Goal: Information Seeking & Learning: Learn about a topic

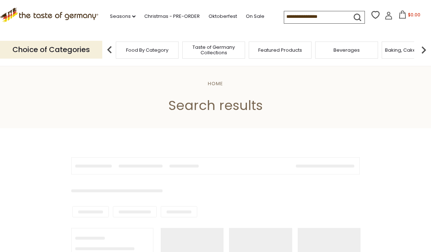
type input "********"
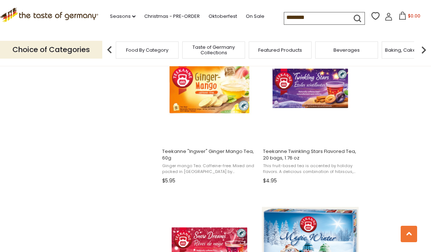
scroll to position [786, 0]
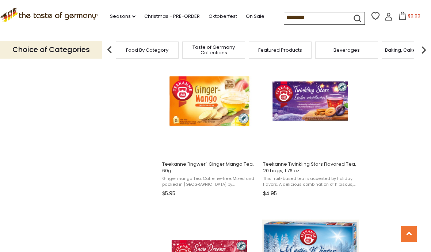
click at [318, 164] on span "Teekanne Twinkling Stars Flavored Tea, 20 bags, 1.76 oz" at bounding box center [310, 167] width 94 height 13
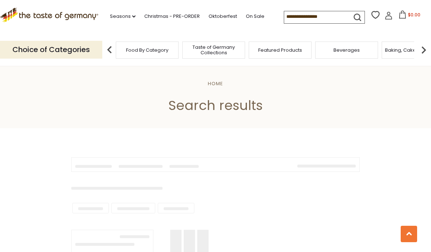
type input "********"
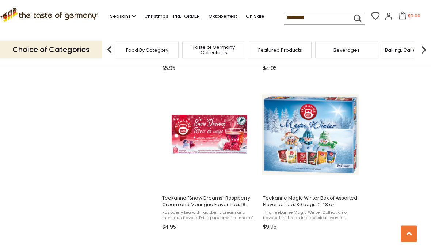
scroll to position [911, 0]
click at [219, 201] on span "Teekanne "Snow Dreams" Raspberry Cream and Meringue Flavor Tea, 18 bags, 1.59 oz" at bounding box center [209, 201] width 94 height 13
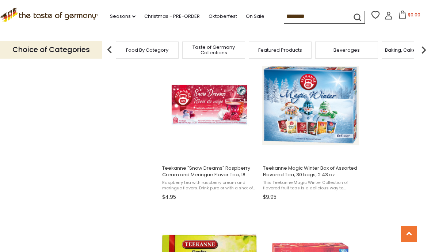
click at [284, 175] on span "Teekanne Magic Winter Box of Assorted Flavored Tea, 30 bags, 2.43 oz" at bounding box center [310, 171] width 94 height 13
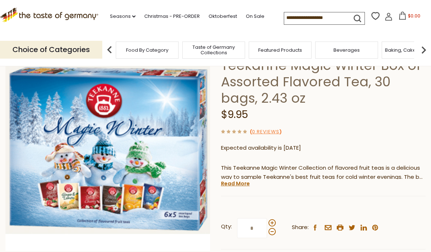
scroll to position [57, 0]
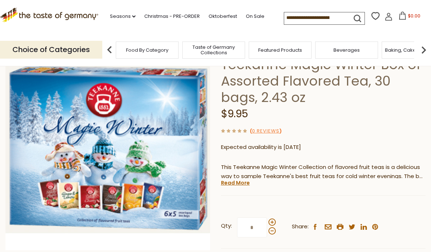
click at [235, 184] on link "Read More" at bounding box center [235, 183] width 29 height 7
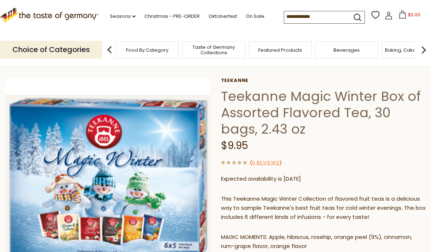
scroll to position [0, 0]
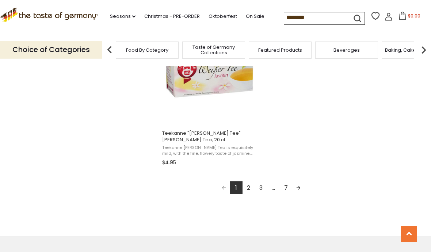
scroll to position [1303, 0]
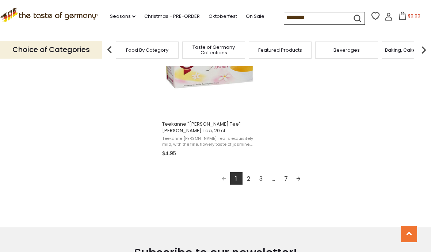
click at [301, 182] on link "Next page" at bounding box center [298, 179] width 12 height 12
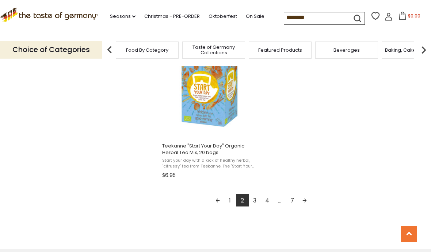
scroll to position [1268, 0]
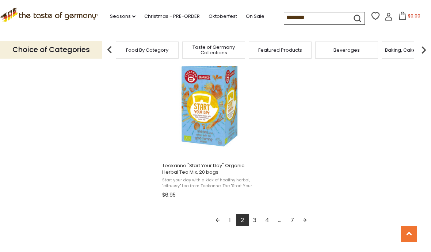
click at [308, 224] on link "Next page" at bounding box center [304, 220] width 12 height 12
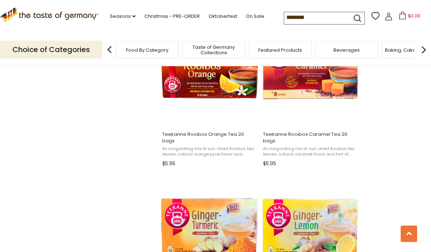
scroll to position [663, 0]
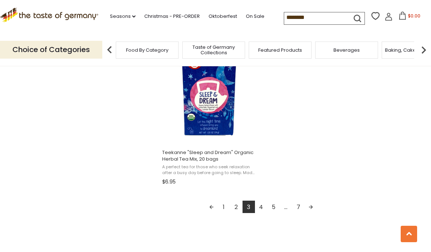
click at [313, 201] on link "Next page" at bounding box center [310, 207] width 12 height 12
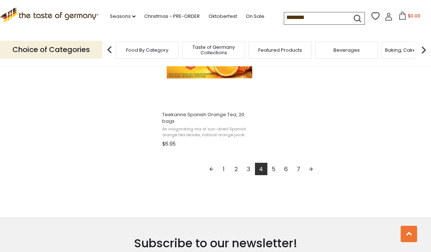
click at [313, 163] on link "Next page" at bounding box center [310, 169] width 12 height 12
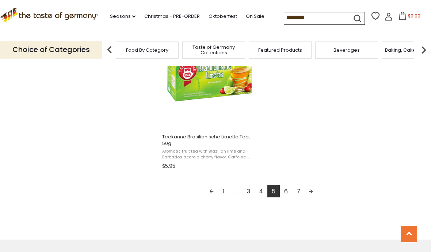
scroll to position [1279, 0]
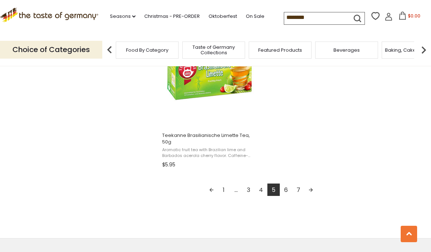
click at [312, 193] on link "Next page" at bounding box center [310, 190] width 12 height 12
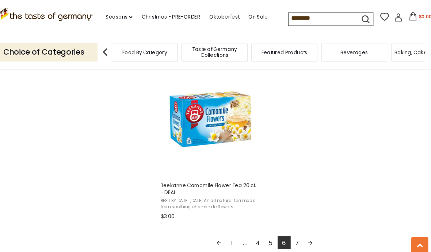
scroll to position [1244, 0]
click at [298, 226] on link "Next page" at bounding box center [304, 231] width 12 height 12
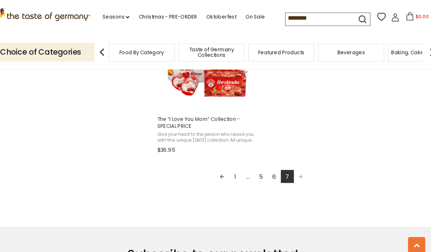
scroll to position [684, 0]
